Goal: Transaction & Acquisition: Purchase product/service

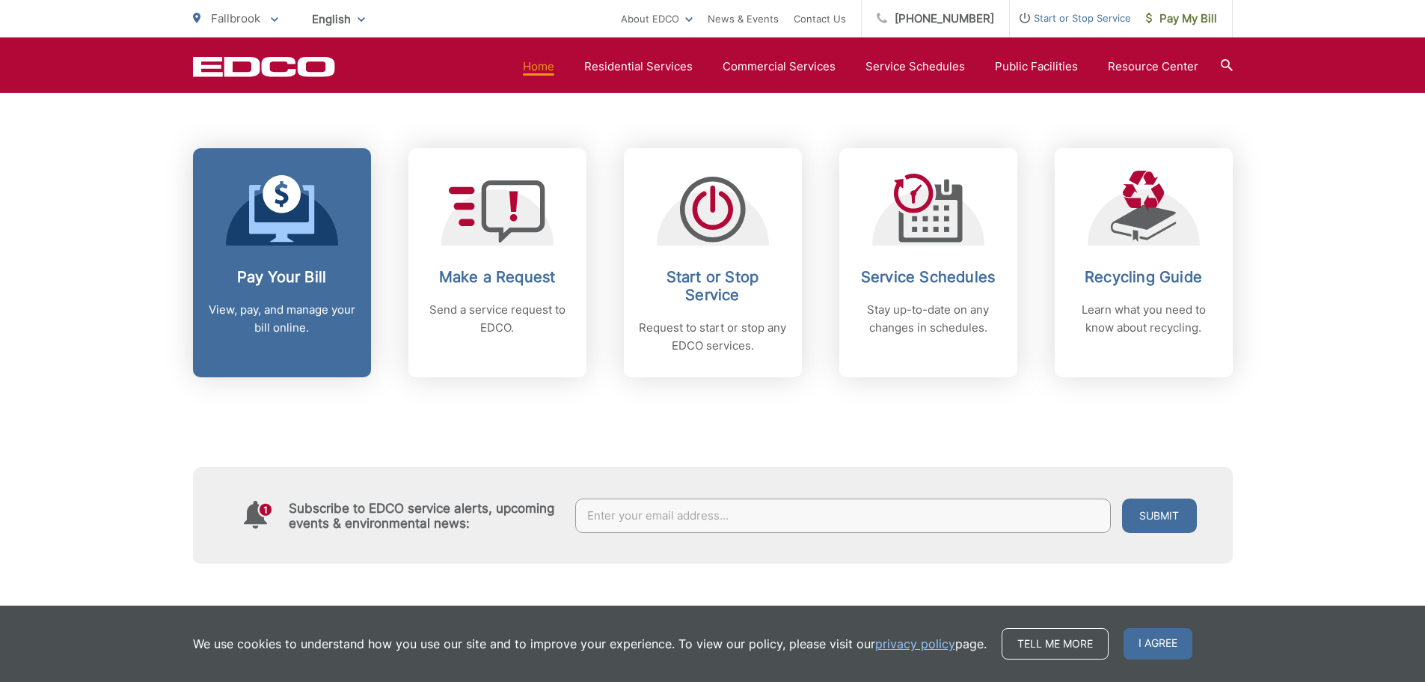
scroll to position [598, 0]
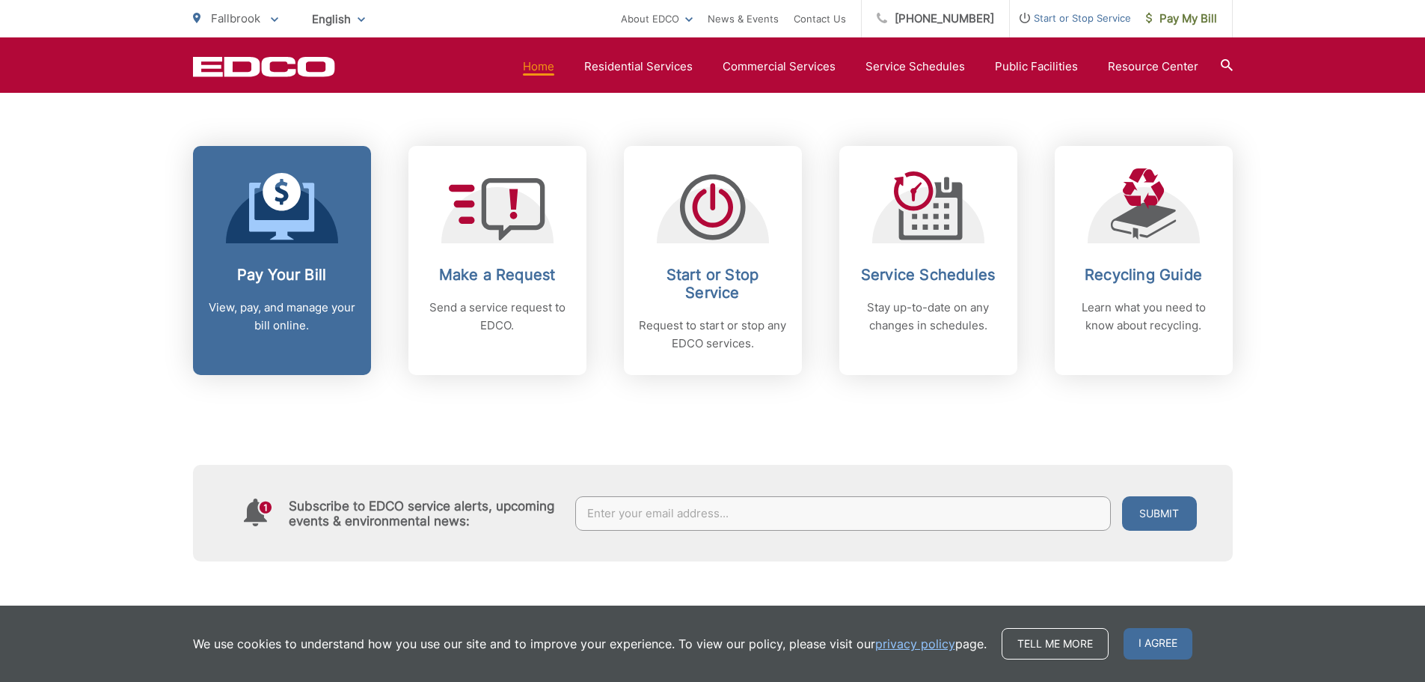
click at [280, 275] on h2 "Pay Your Bill" at bounding box center [282, 275] width 148 height 18
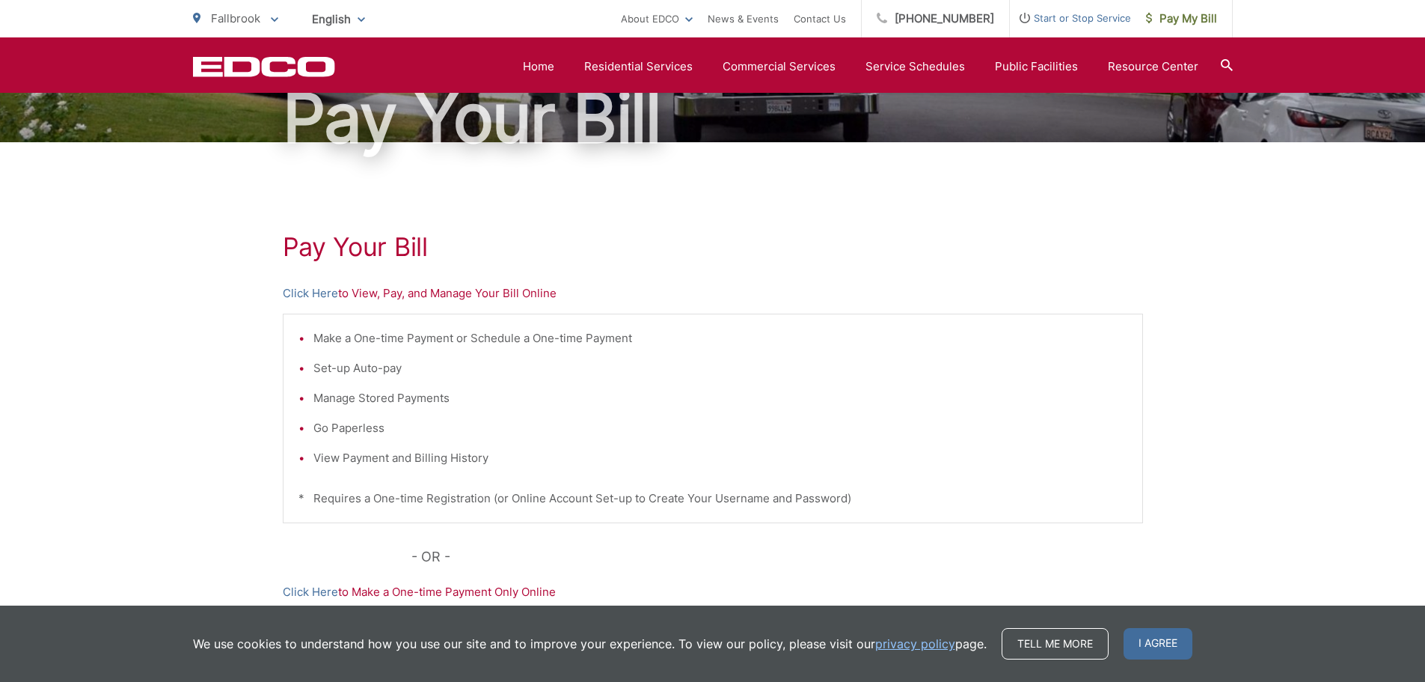
scroll to position [150, 0]
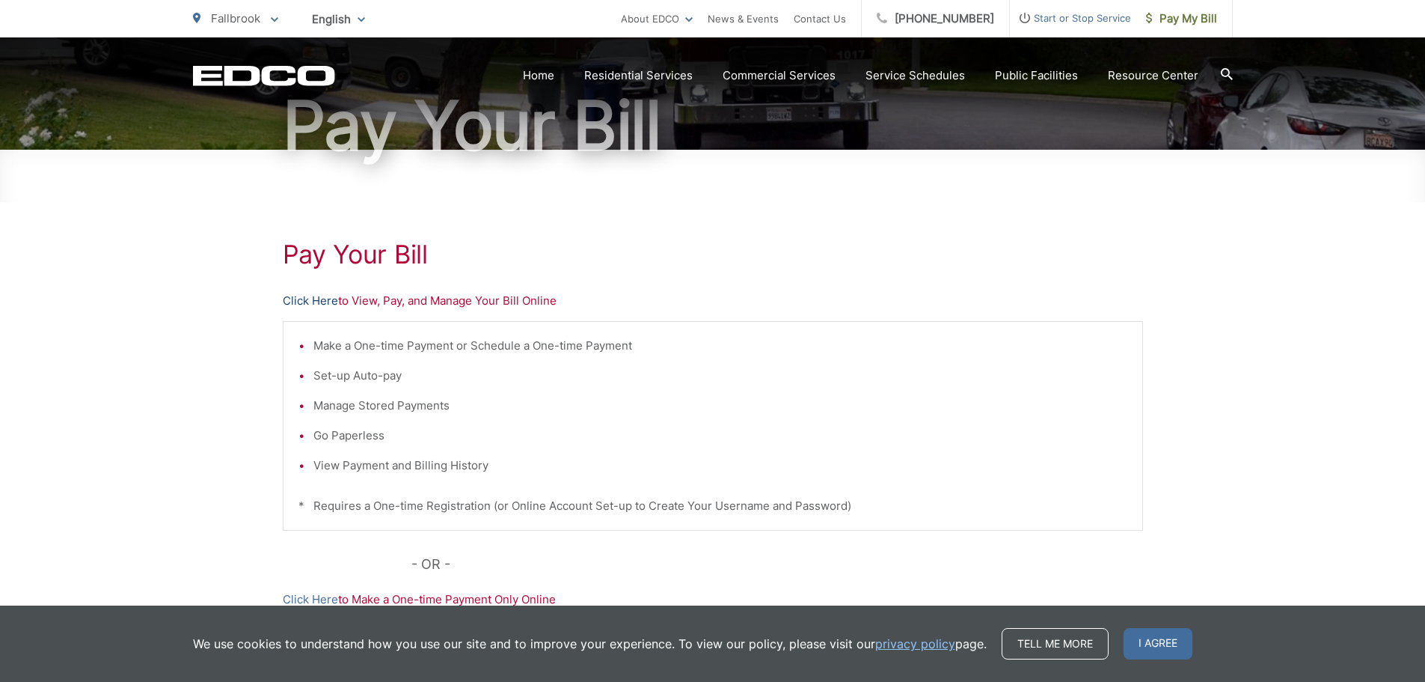
click at [299, 301] on link "Click Here" at bounding box center [310, 301] width 55 height 18
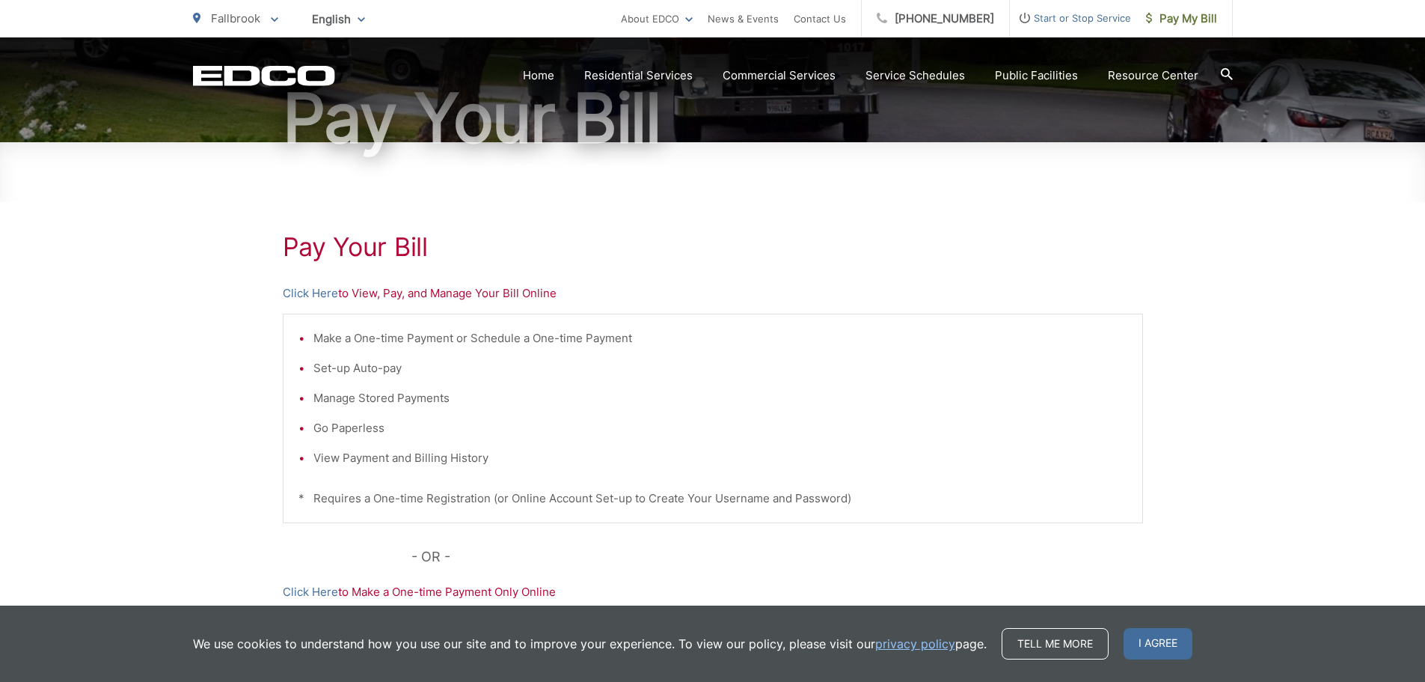
scroll to position [224, 0]
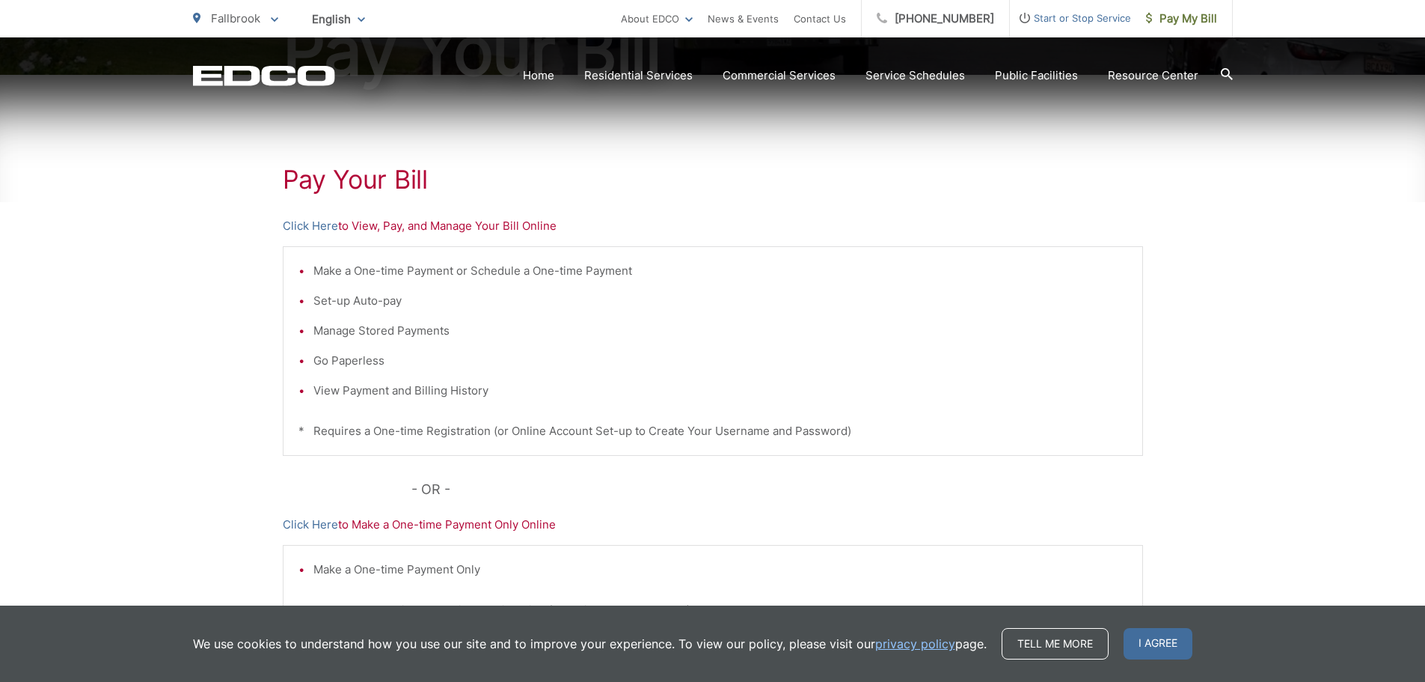
click at [1264, 328] on div "Pay Your [PERSON_NAME] Here to View, Pay, and Manage Your Bill Online Make a On…" at bounding box center [712, 411] width 1425 height 672
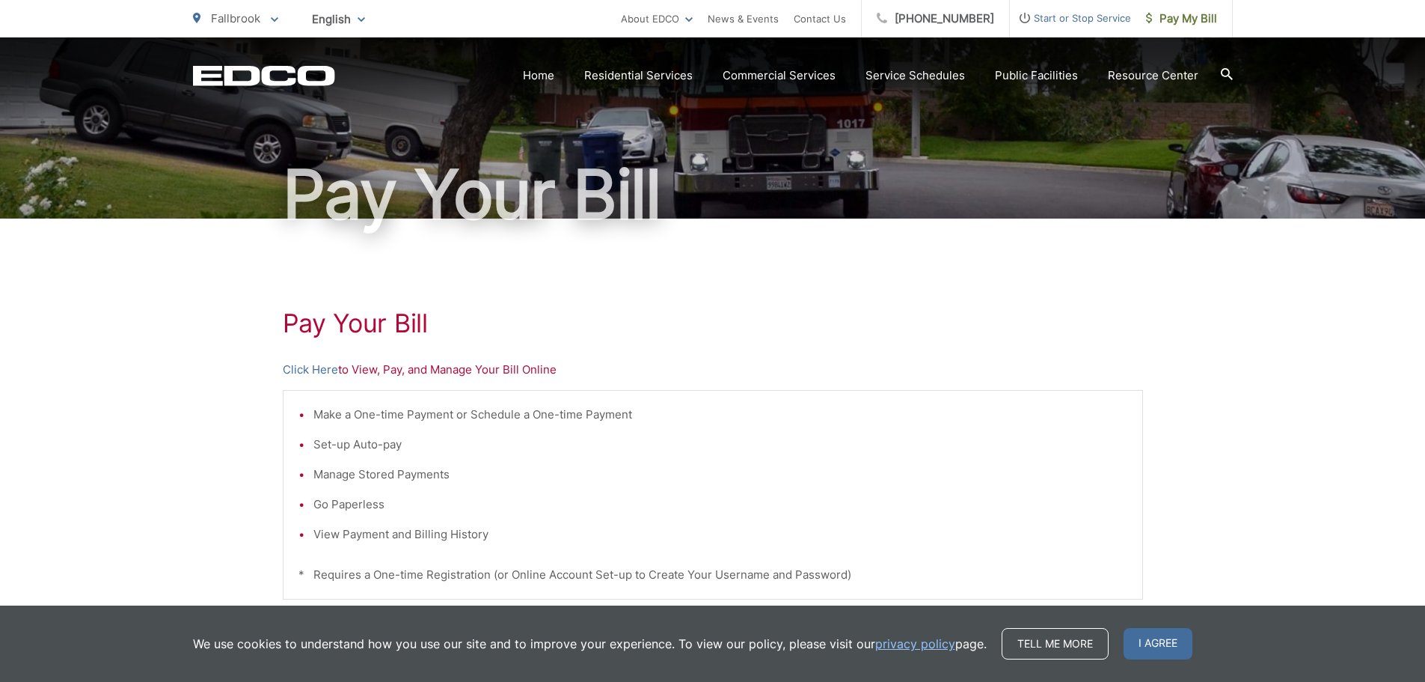
scroll to position [150, 0]
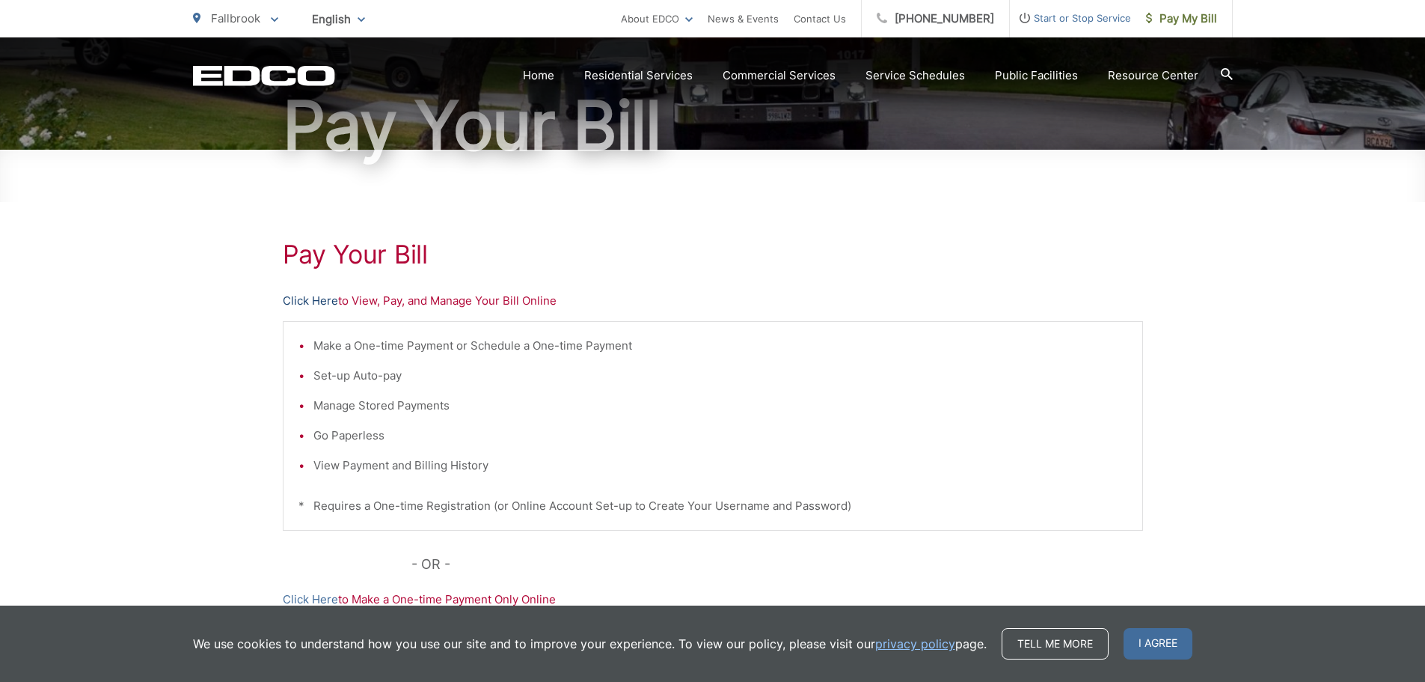
click at [312, 306] on link "Click Here" at bounding box center [310, 301] width 55 height 18
